Goal: Browse casually

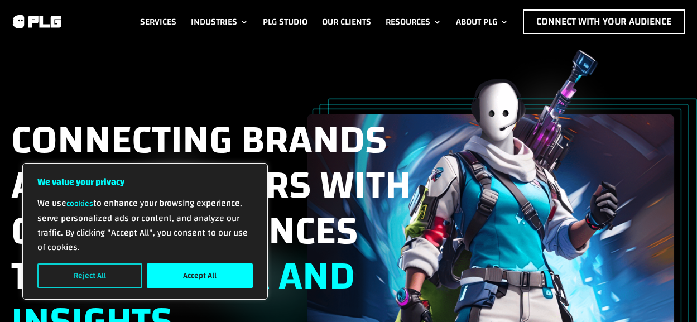
click at [104, 275] on button "Reject All" at bounding box center [89, 275] width 105 height 25
